Goal: Task Accomplishment & Management: Complete application form

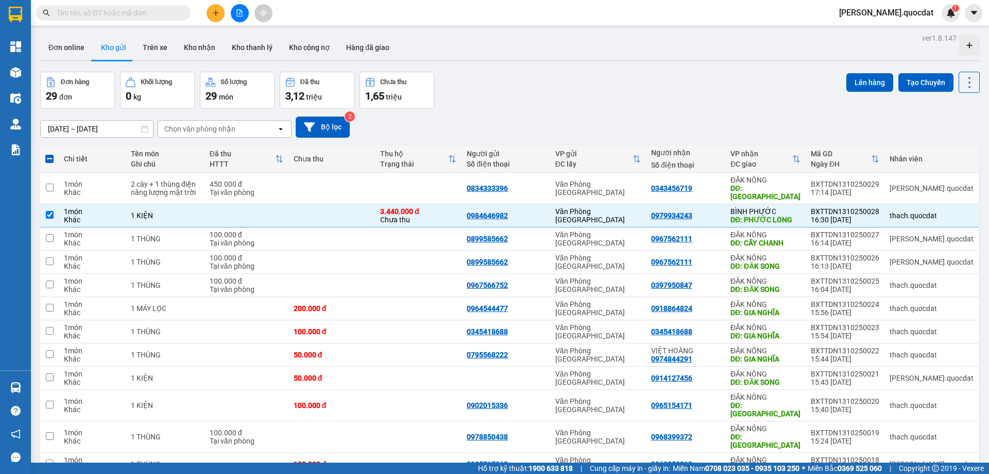
click at [210, 14] on button at bounding box center [216, 13] width 18 height 18
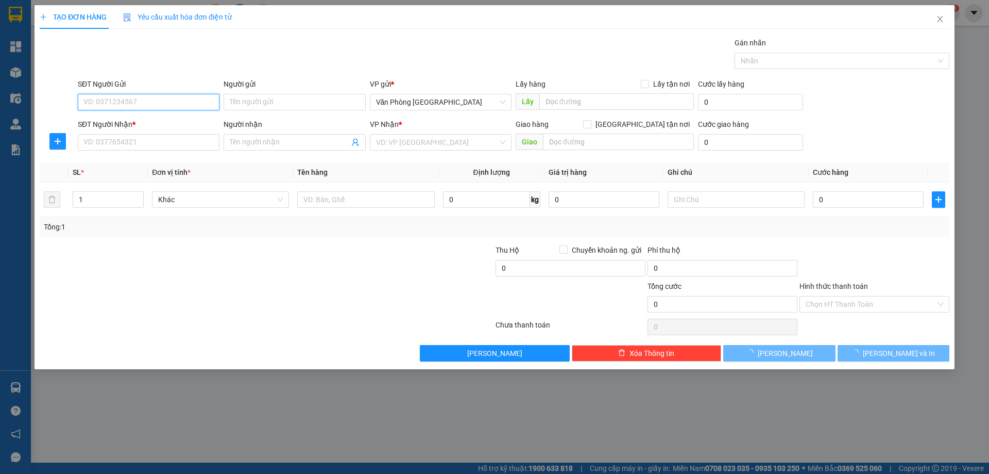
click at [168, 94] on input "SĐT Người Gửi" at bounding box center [149, 102] width 142 height 16
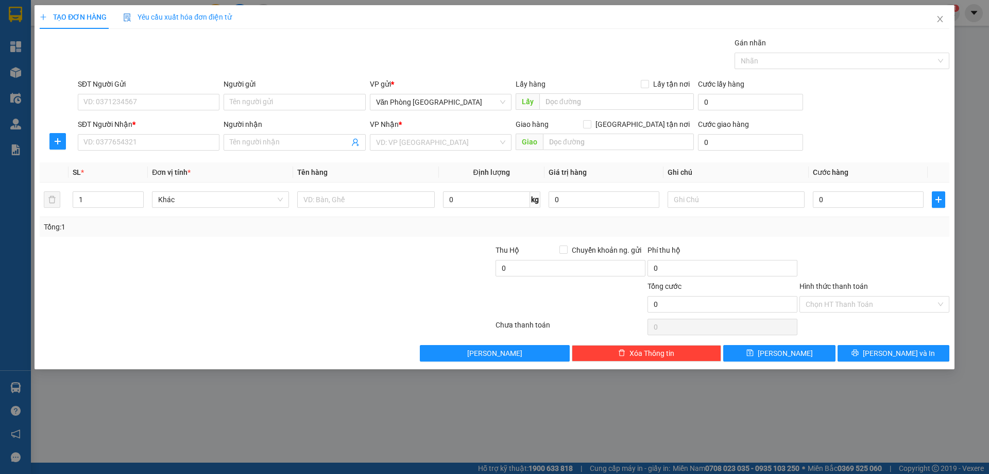
click at [408, 48] on div "Gán nhãn Nhãn" at bounding box center [514, 55] width 876 height 36
click at [145, 104] on input "SĐT Người Gửi" at bounding box center [149, 102] width 142 height 16
click at [186, 123] on div "SĐT Người Nhận *" at bounding box center [149, 124] width 142 height 11
click at [186, 134] on input "SĐT Người Nhận *" at bounding box center [149, 142] width 142 height 16
click at [169, 102] on input "SĐT Người Gửi" at bounding box center [149, 102] width 142 height 16
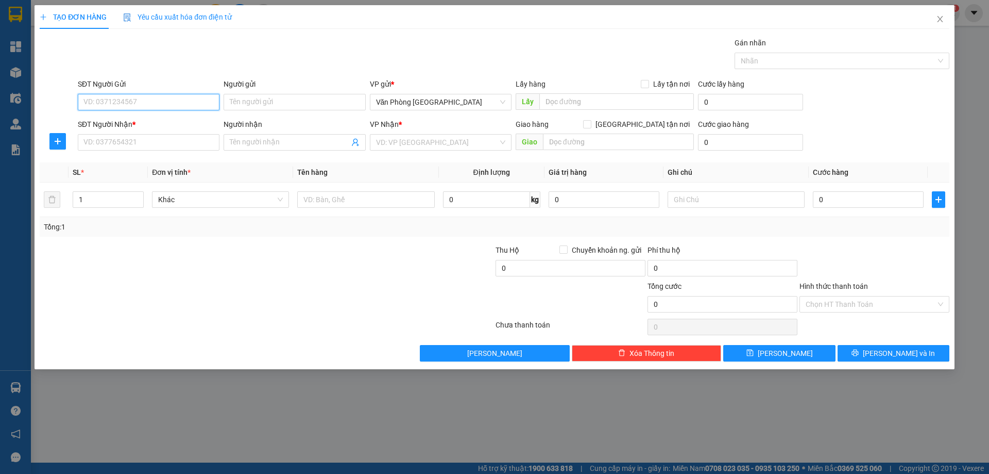
click at [169, 98] on input "SĐT Người Gửi" at bounding box center [149, 102] width 142 height 16
click at [126, 124] on div "0914747647" at bounding box center [148, 122] width 129 height 11
type input "0914747647"
click at [127, 142] on input "SĐT Người Nhận *" at bounding box center [149, 142] width 142 height 16
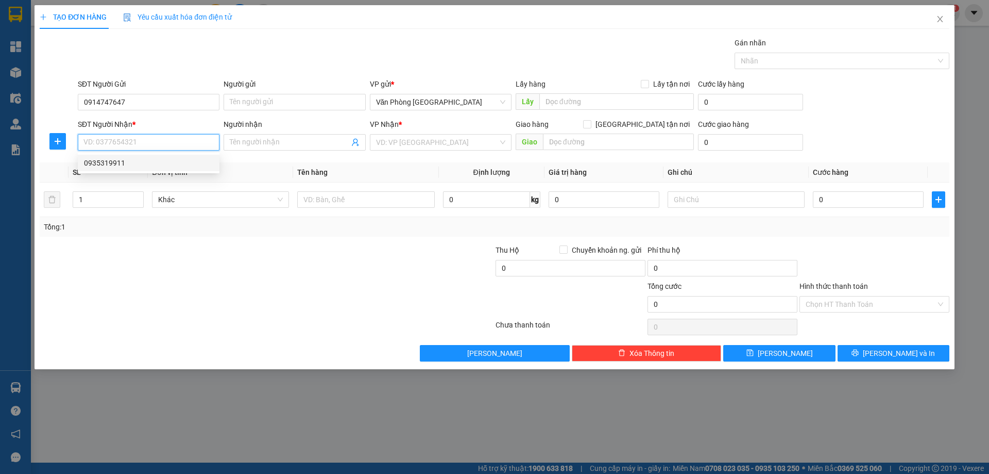
click at [112, 161] on div "0935319911" at bounding box center [148, 162] width 129 height 11
type input "0935319911"
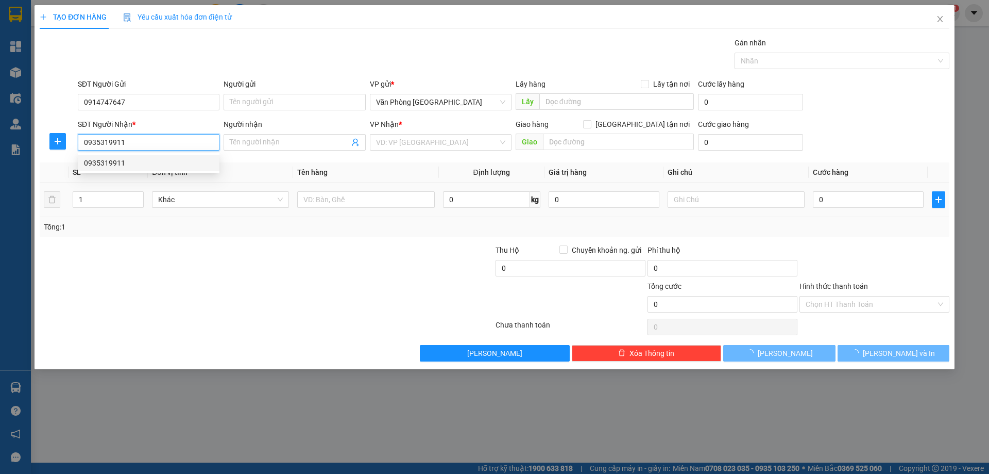
type input "GIA NGHĨA"
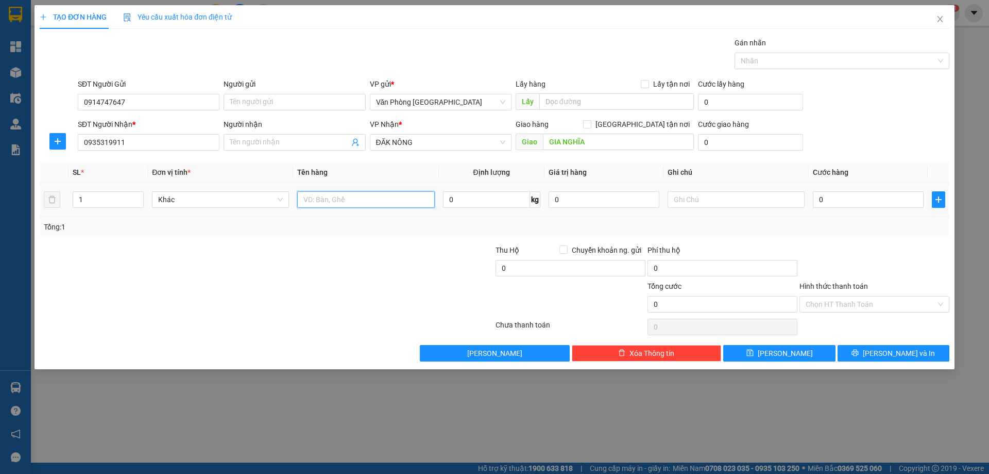
click at [379, 200] on input "text" at bounding box center [365, 199] width 137 height 16
type input "4 THÙNG"
type input "6"
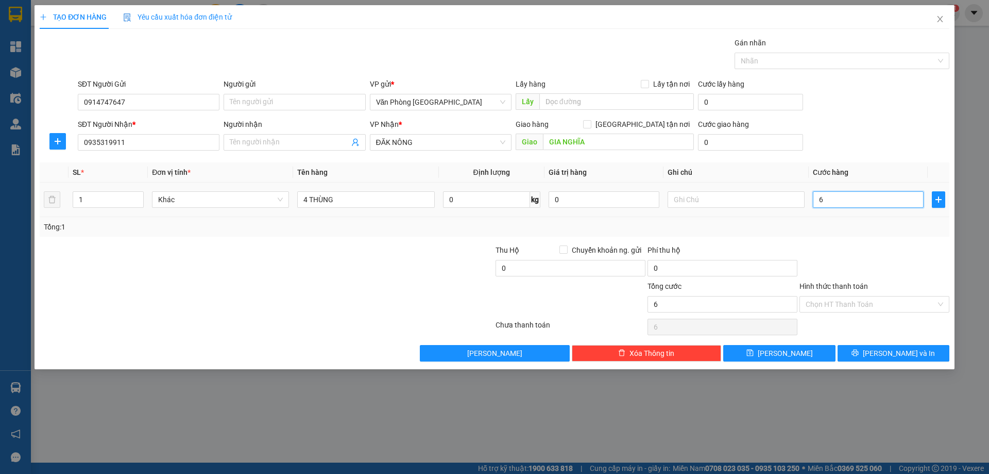
type input "60"
type input "600"
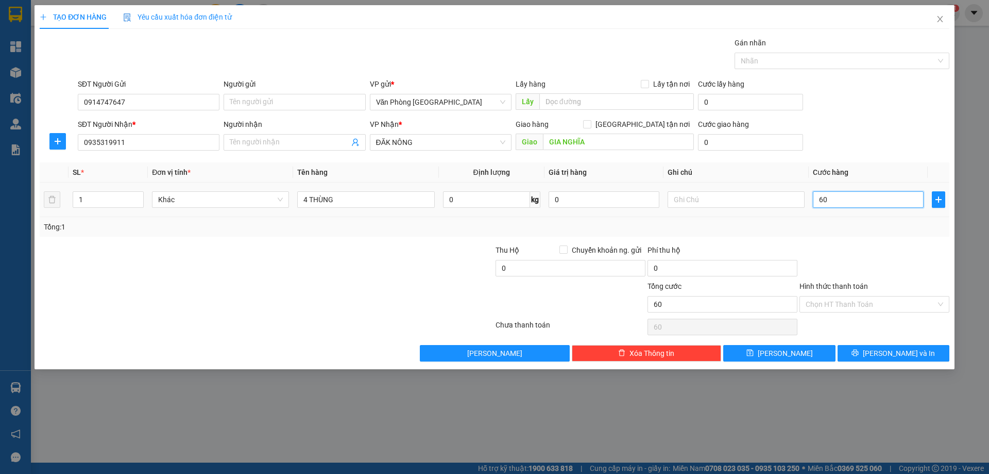
type input "600"
type input "600.000"
click at [835, 300] on input "Hình thức thanh toán" at bounding box center [871, 303] width 130 height 15
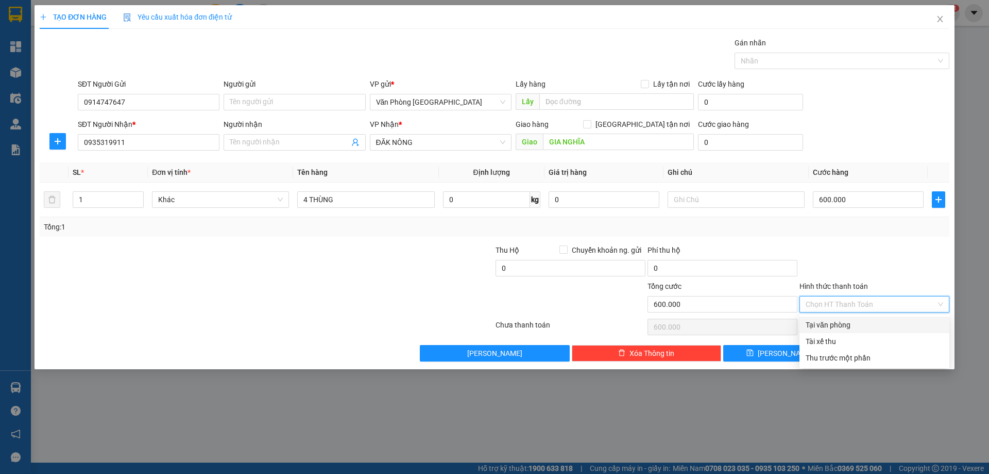
drag, startPoint x: 842, startPoint y: 324, endPoint x: 834, endPoint y: 328, distance: 8.3
click at [841, 325] on div "Tại văn phòng" at bounding box center [875, 324] width 138 height 11
type input "0"
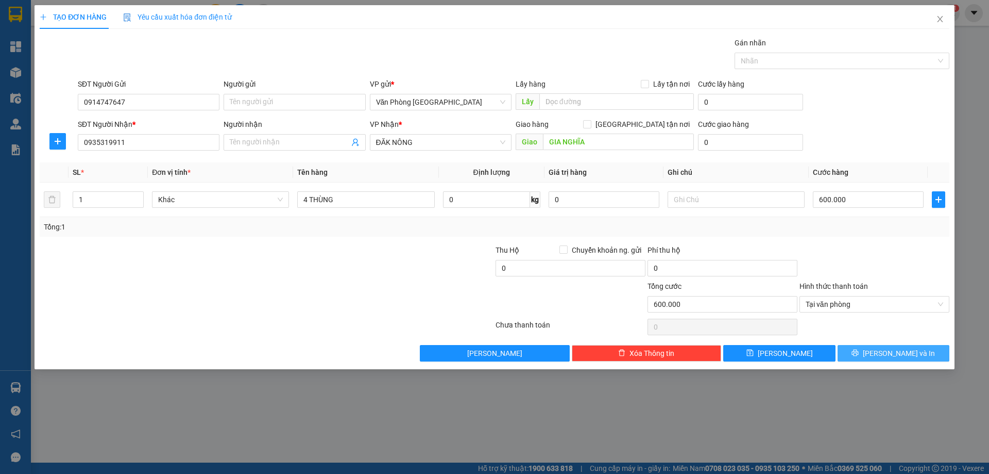
click at [889, 354] on span "[PERSON_NAME] và In" at bounding box center [899, 352] width 72 height 11
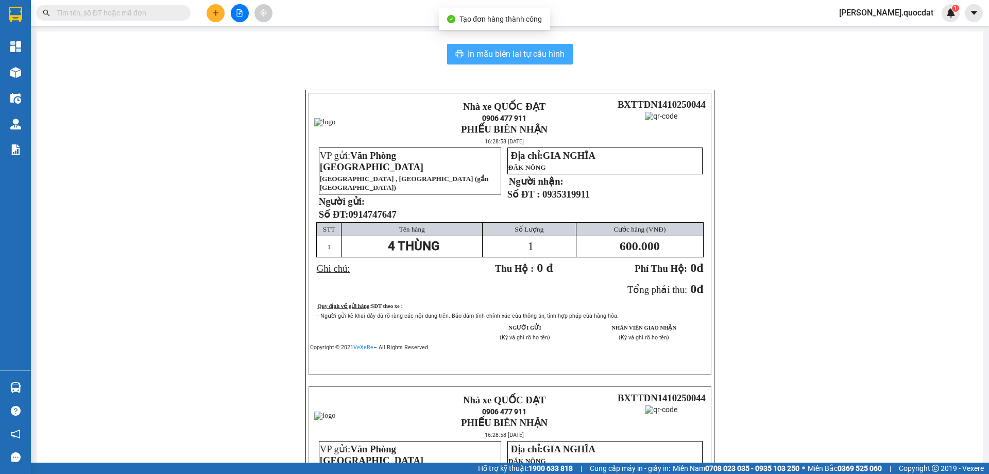
click at [482, 45] on button "In mẫu biên lai tự cấu hình" at bounding box center [510, 54] width 126 height 21
click at [483, 46] on button "In mẫu biên lai tự cấu hình" at bounding box center [510, 54] width 126 height 21
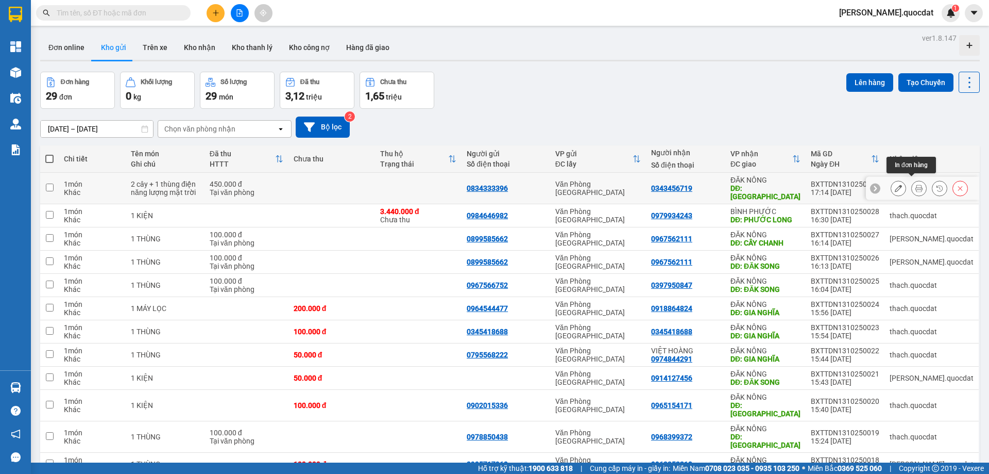
click at [916, 185] on icon at bounding box center [919, 187] width 7 height 7
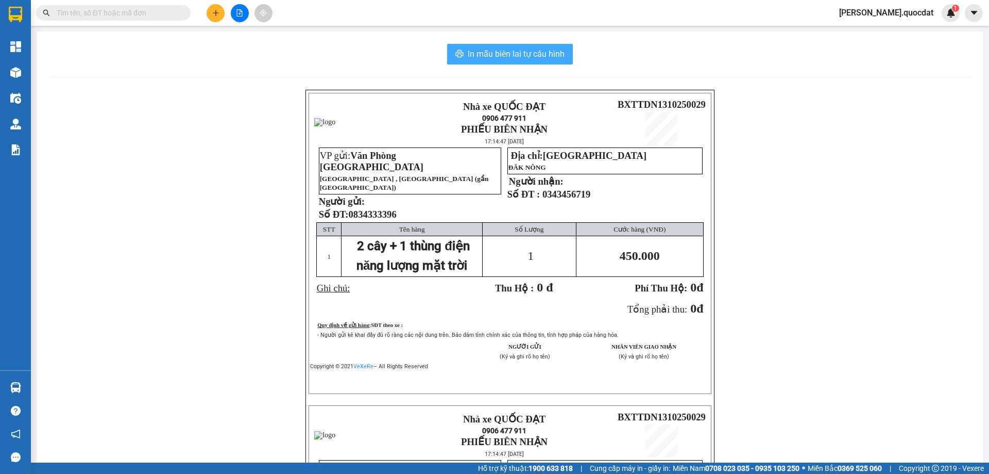
click at [508, 48] on span "In mẫu biên lai tự cấu hình" at bounding box center [516, 53] width 97 height 13
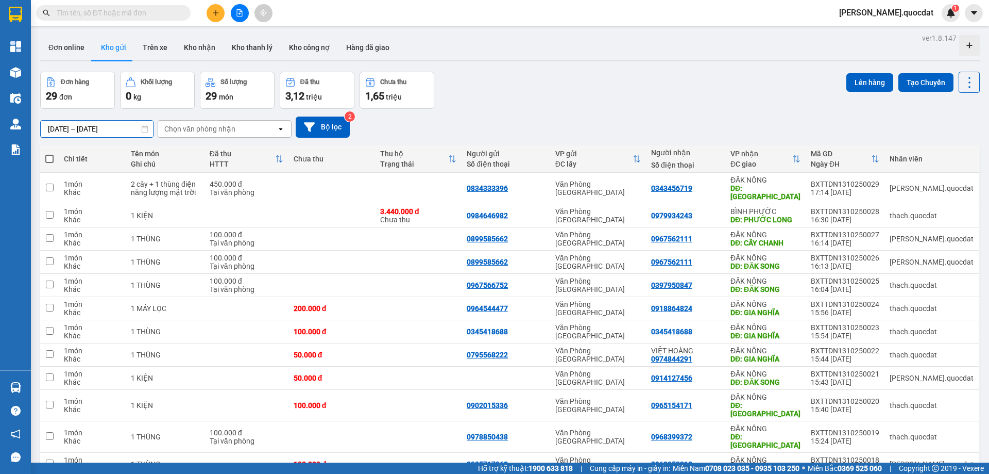
click at [103, 123] on input "[DATE] – [DATE]" at bounding box center [97, 129] width 112 height 16
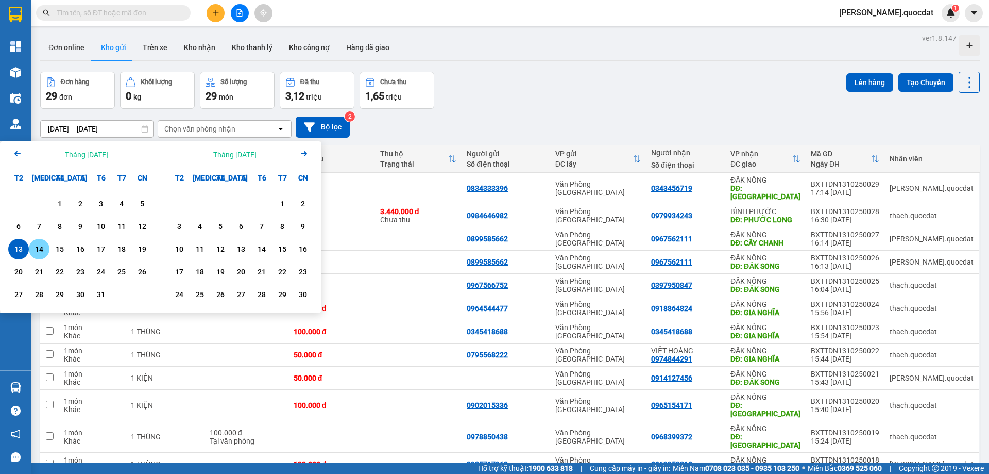
click at [42, 245] on div "14" at bounding box center [39, 249] width 14 height 12
type input "[DATE] – [DATE]"
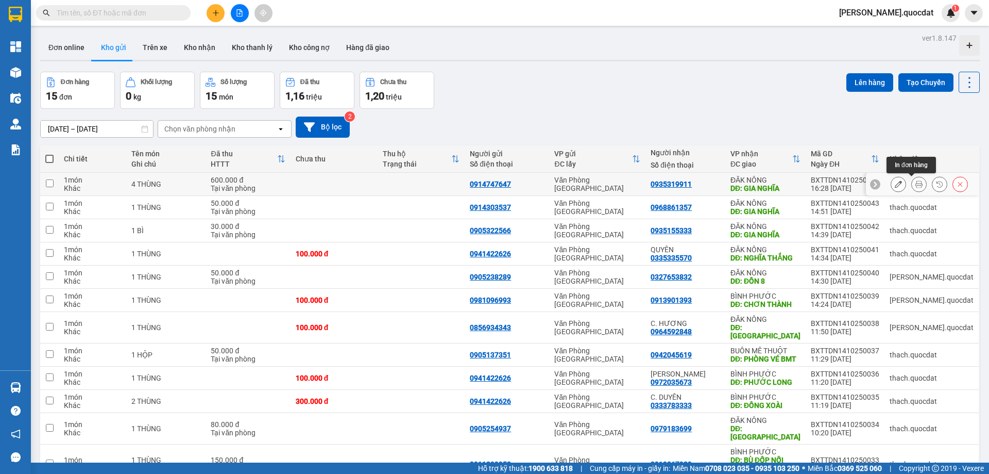
click at [912, 183] on button at bounding box center [919, 184] width 14 height 18
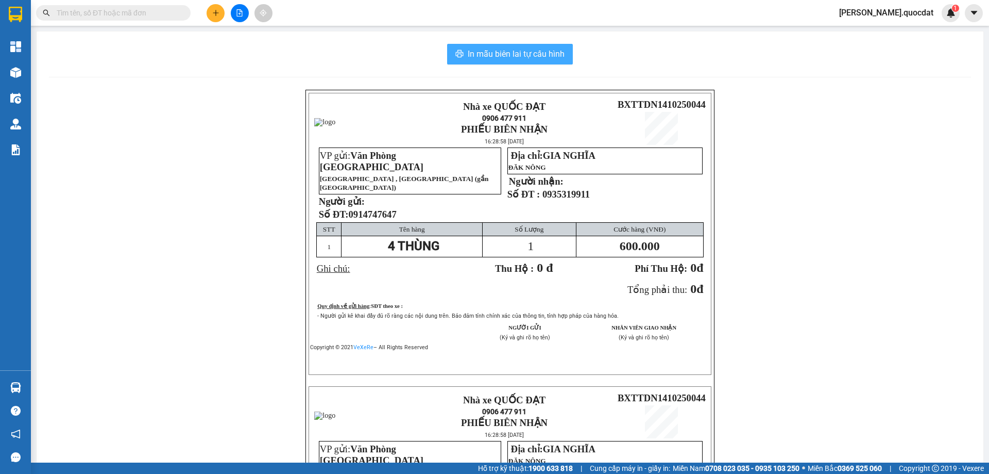
click at [461, 44] on button "In mẫu biên lai tự cấu hình" at bounding box center [510, 54] width 126 height 21
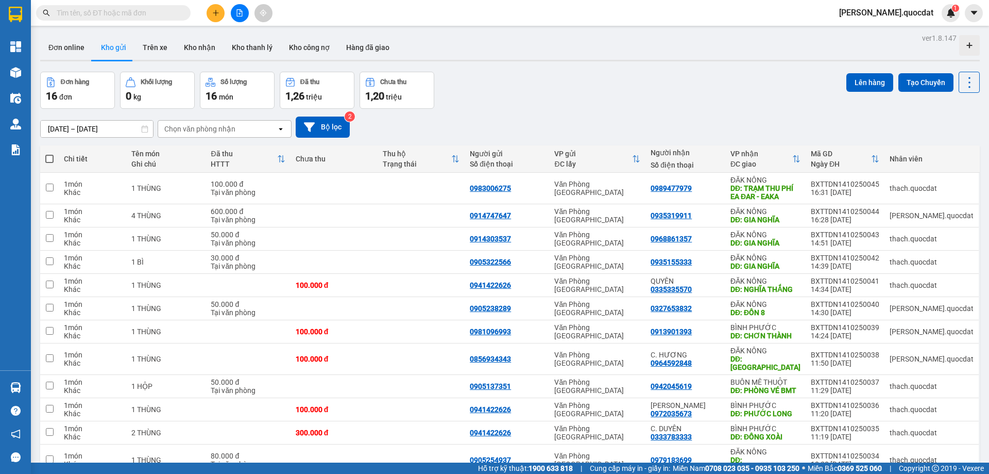
click at [534, 92] on div "Đơn hàng 16 đơn Khối lượng 0 kg Số lượng 16 món Đã thu 1,26 triệu Chưa thu 1,20…" at bounding box center [510, 90] width 940 height 37
click at [606, 131] on div "14/10/2025 – 14/10/2025 Press the down arrow key to interact with the calendar …" at bounding box center [510, 126] width 940 height 21
click at [969, 77] on icon at bounding box center [970, 82] width 2 height 11
click at [748, 84] on div "Đơn hàng 16 đơn Khối lượng 0 kg Số lượng 16 món Đã thu 1,26 triệu Chưa thu 1,20…" at bounding box center [510, 90] width 940 height 37
click at [970, 86] on button at bounding box center [969, 82] width 21 height 21
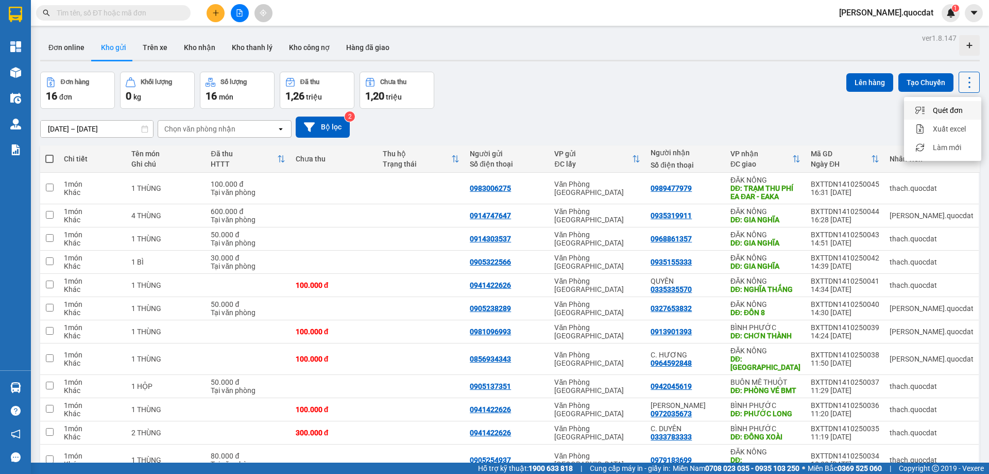
click at [972, 86] on button at bounding box center [969, 82] width 21 height 21
click at [972, 86] on div "ver 1.8.147 Đơn online Kho gửi Trên xe Kho nhận Kho thanh lý Kho công nợ Hàng đ…" at bounding box center [510, 330] width 948 height 599
click at [972, 86] on button at bounding box center [969, 82] width 21 height 21
click at [965, 88] on icon at bounding box center [970, 82] width 14 height 14
click at [629, 95] on div "Đơn hàng 16 đơn Khối lượng 0 kg Số lượng 16 món Đã thu 1,26 triệu Chưa thu 1,20…" at bounding box center [510, 90] width 940 height 37
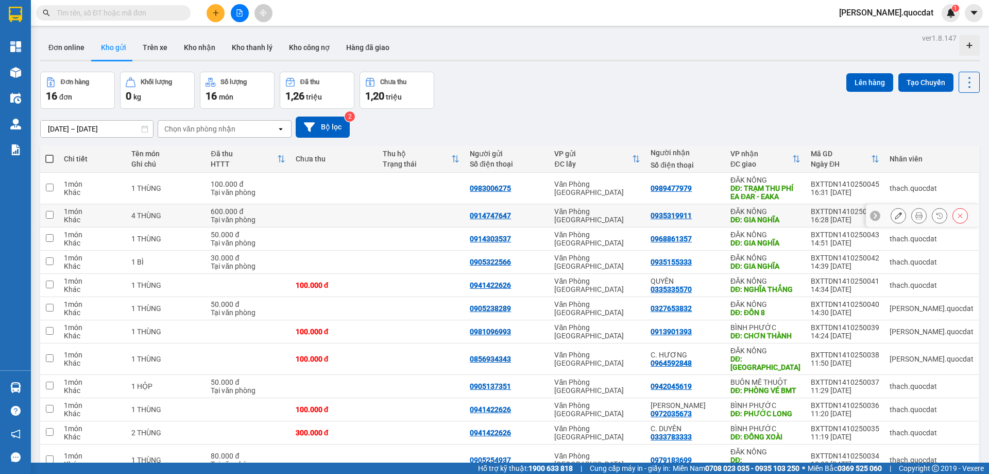
click at [442, 214] on td at bounding box center [421, 215] width 87 height 23
checkbox input "true"
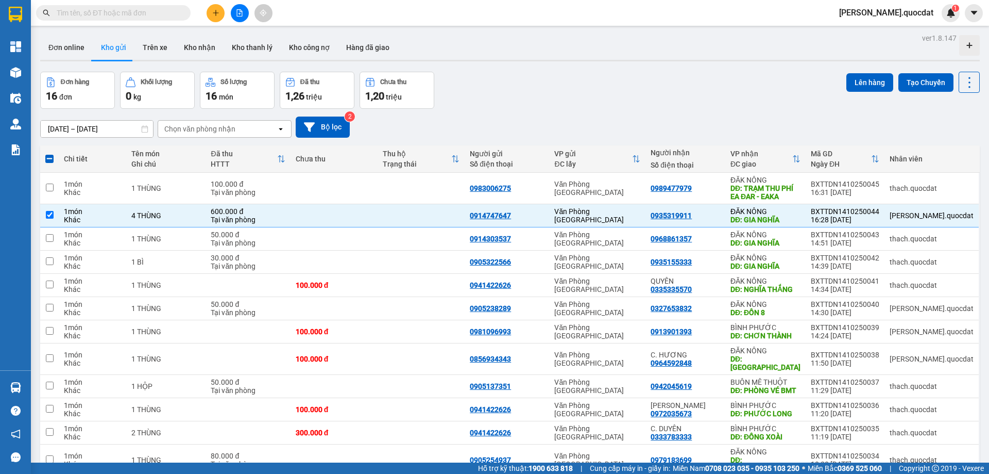
click at [598, 105] on div "Đơn hàng 16 đơn Khối lượng 0 kg Số lượng 16 món Đã thu 1,26 triệu Chưa thu 1,20…" at bounding box center [510, 90] width 940 height 37
